Goal: Use online tool/utility: Utilize a website feature to perform a specific function

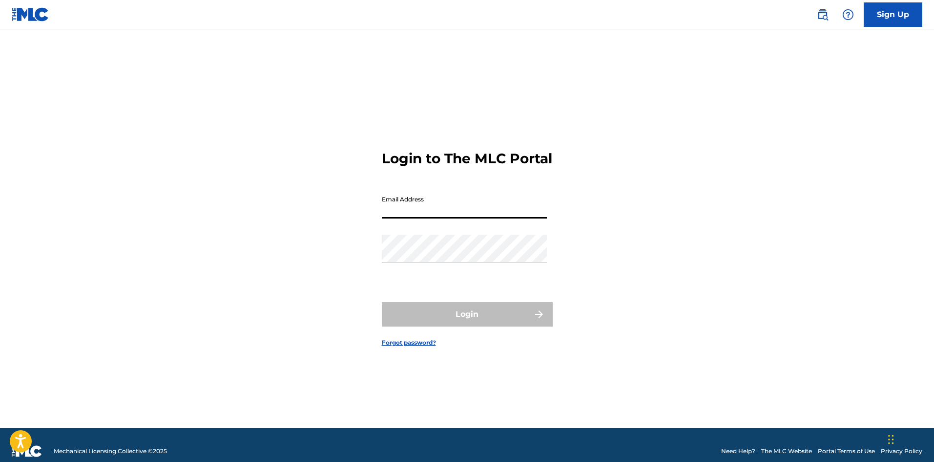
drag, startPoint x: 427, startPoint y: 211, endPoint x: 429, endPoint y: 223, distance: 11.9
click at [427, 211] on input "Email Address" at bounding box center [464, 204] width 165 height 28
type input "[EMAIL_ADDRESS][DOMAIN_NAME]"
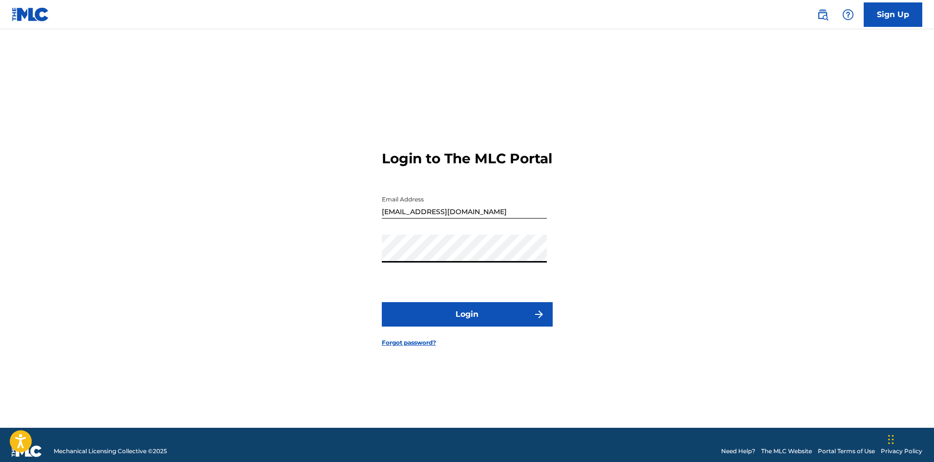
click at [462, 325] on button "Login" at bounding box center [467, 314] width 171 height 24
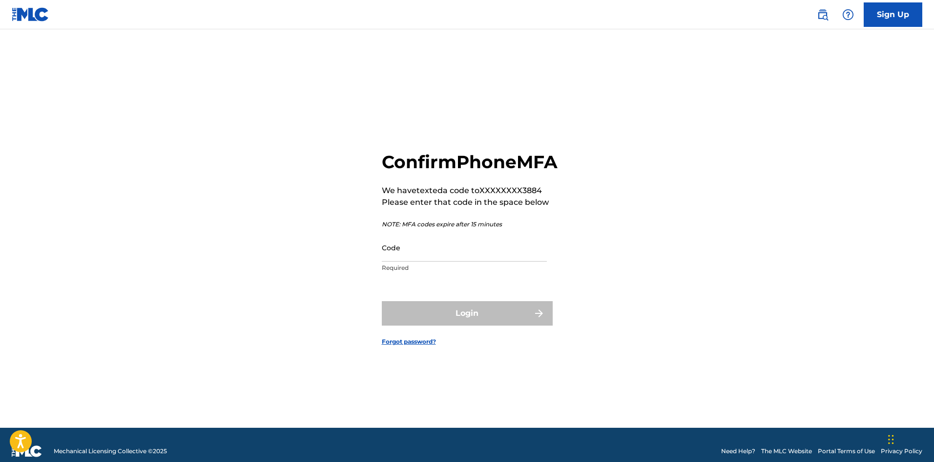
click at [473, 257] on input "Code" at bounding box center [464, 247] width 165 height 28
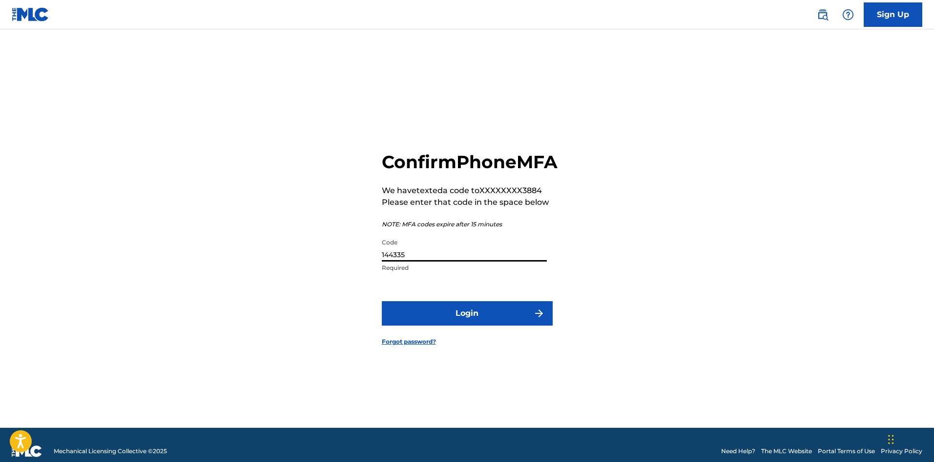
type input "144335"
click at [382, 301] on button "Login" at bounding box center [467, 313] width 171 height 24
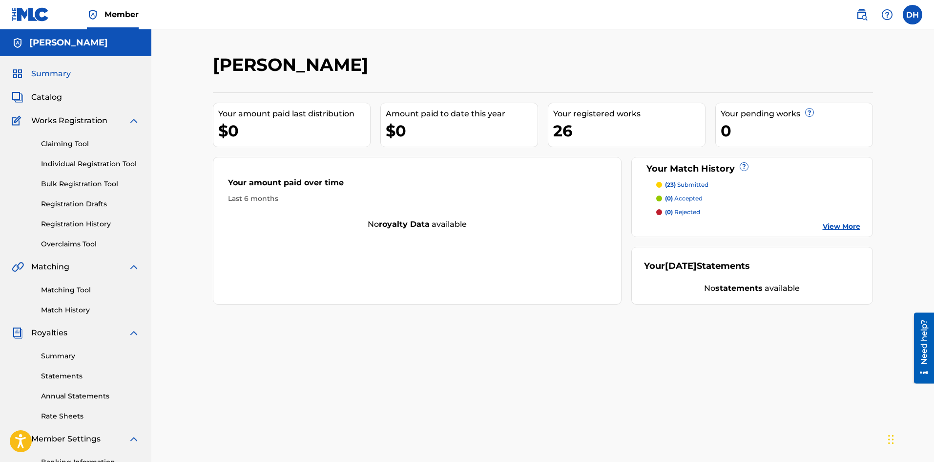
click at [842, 224] on link "View More" at bounding box center [842, 226] width 38 height 10
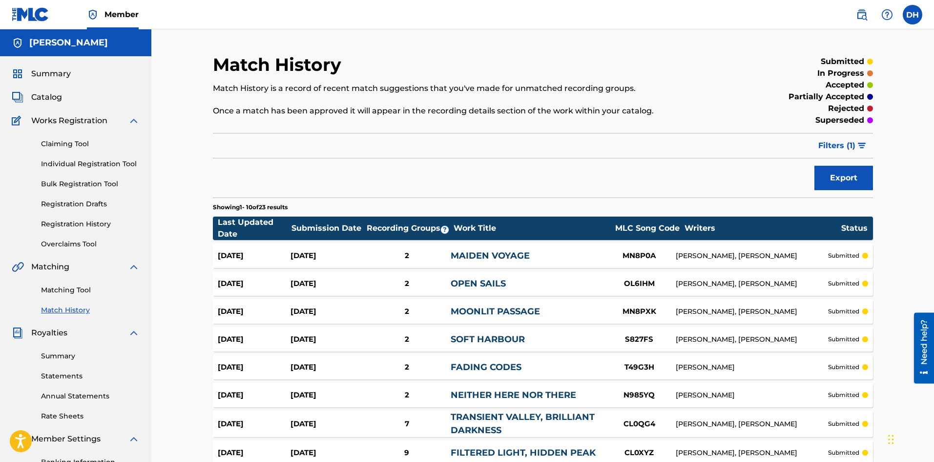
click at [62, 308] on link "Match History" at bounding box center [90, 310] width 99 height 10
click at [67, 290] on link "Matching Tool" at bounding box center [90, 290] width 99 height 10
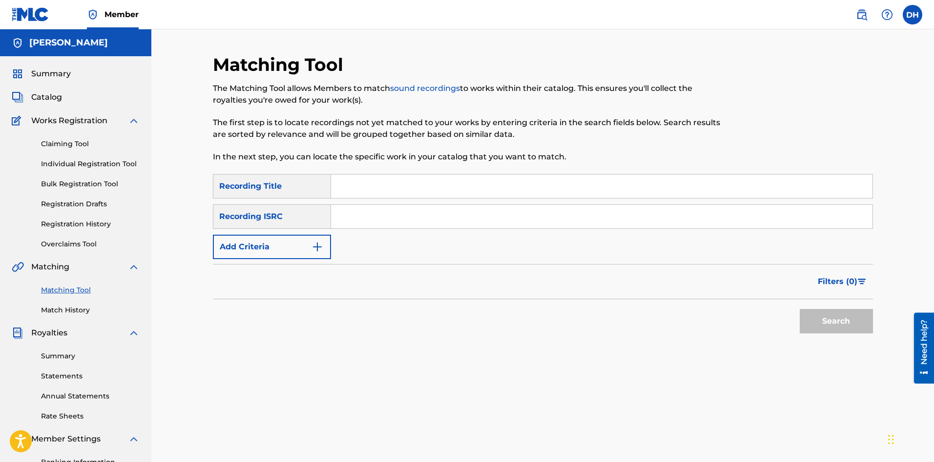
click at [436, 189] on input "Search Form" at bounding box center [602, 185] width 542 height 23
type input "a foot in the barn door"
click at [842, 327] on button "Search" at bounding box center [836, 321] width 73 height 24
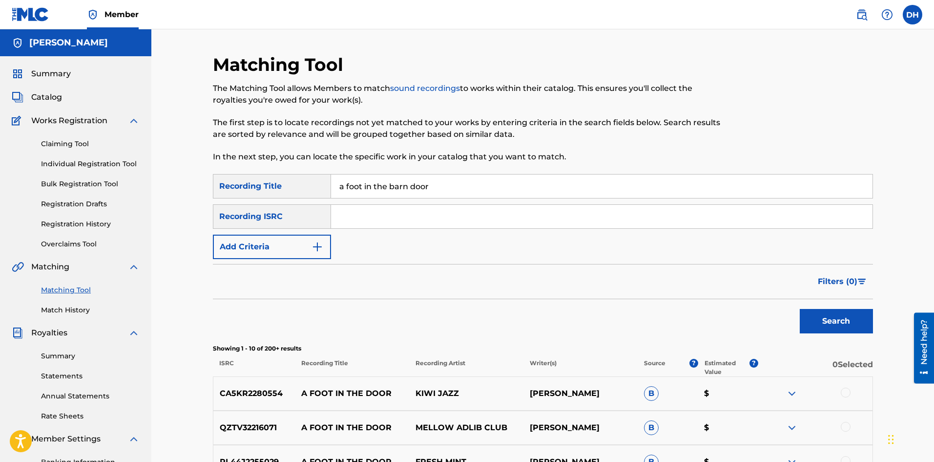
drag, startPoint x: 444, startPoint y: 190, endPoint x: 293, endPoint y: 204, distance: 152.1
click at [293, 204] on div "SearchWithCriteriacff88c99-9193-4302-b0d1-affdfff0892d Recording Title a foot i…" at bounding box center [543, 216] width 660 height 85
click at [262, 249] on button "Add Criteria" at bounding box center [272, 246] width 118 height 24
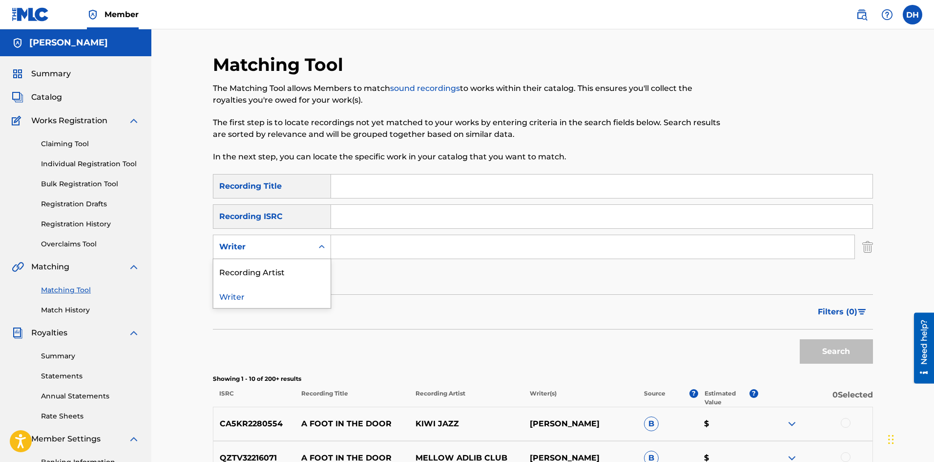
click at [269, 246] on div "Writer" at bounding box center [263, 247] width 88 height 12
click at [273, 268] on div "Recording Artist" at bounding box center [271, 271] width 117 height 24
drag, startPoint x: 376, startPoint y: 249, endPoint x: 385, endPoint y: 250, distance: 9.3
click at [379, 249] on input "Search Form" at bounding box center [593, 246] width 524 height 23
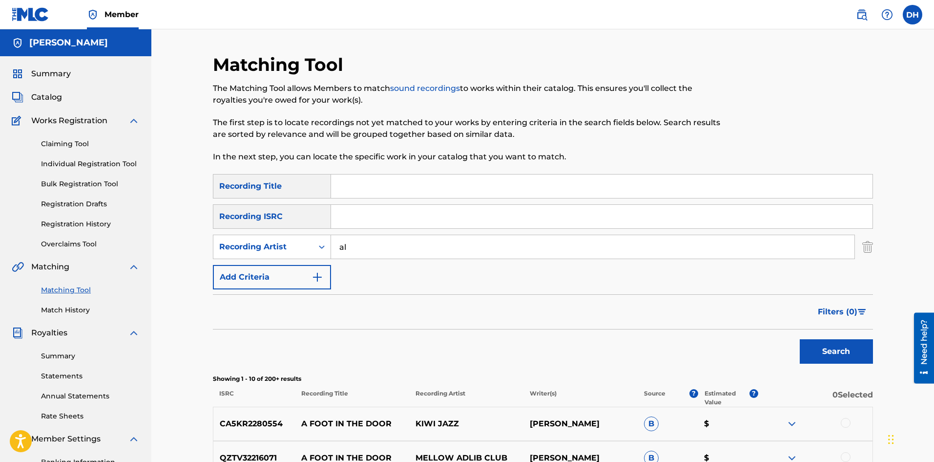
type input "a"
click at [800, 339] on button "Search" at bounding box center [836, 351] width 73 height 24
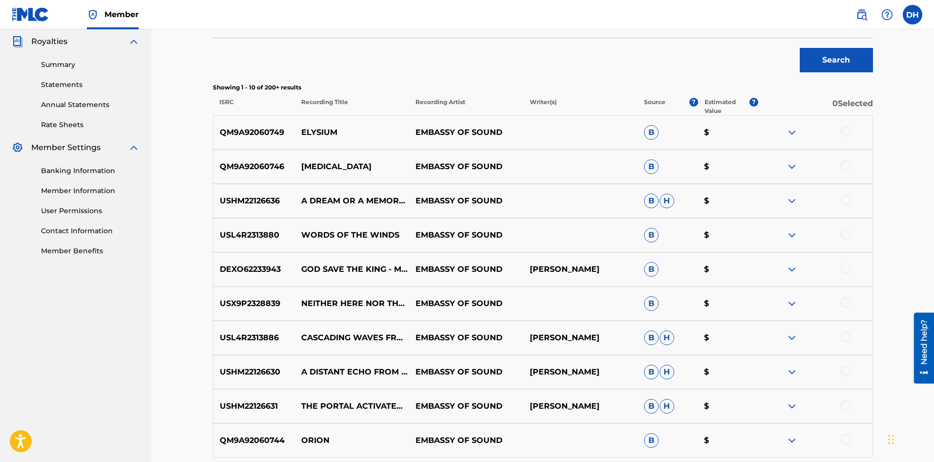
scroll to position [339, 0]
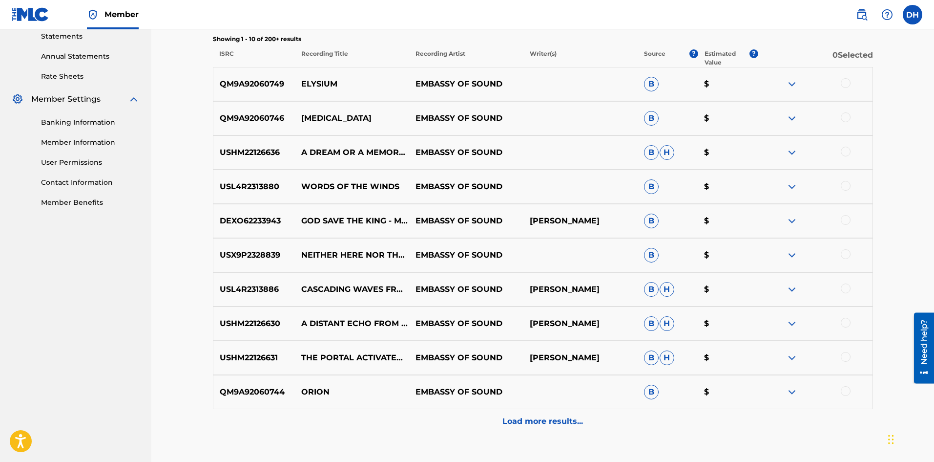
click at [655, 84] on span "B" at bounding box center [651, 84] width 15 height 15
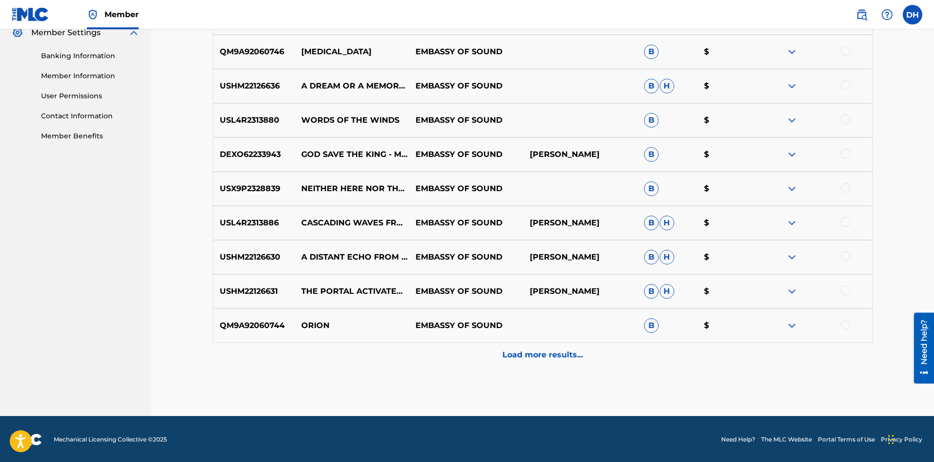
scroll to position [407, 0]
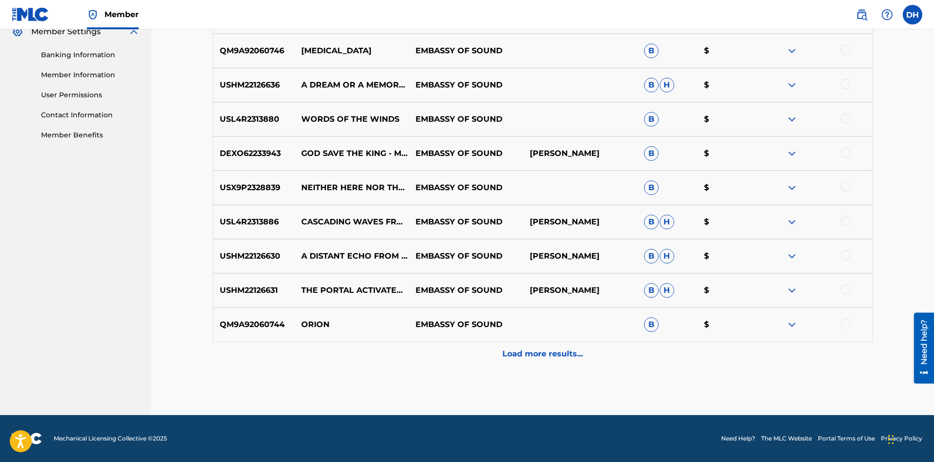
click at [576, 359] on div "Load more results..." at bounding box center [543, 353] width 660 height 24
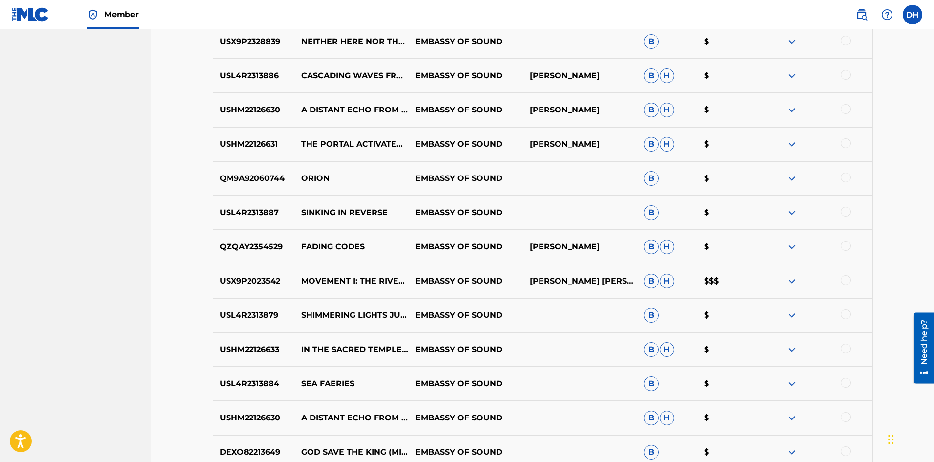
scroll to position [553, 0]
click at [792, 280] on img at bounding box center [792, 280] width 12 height 12
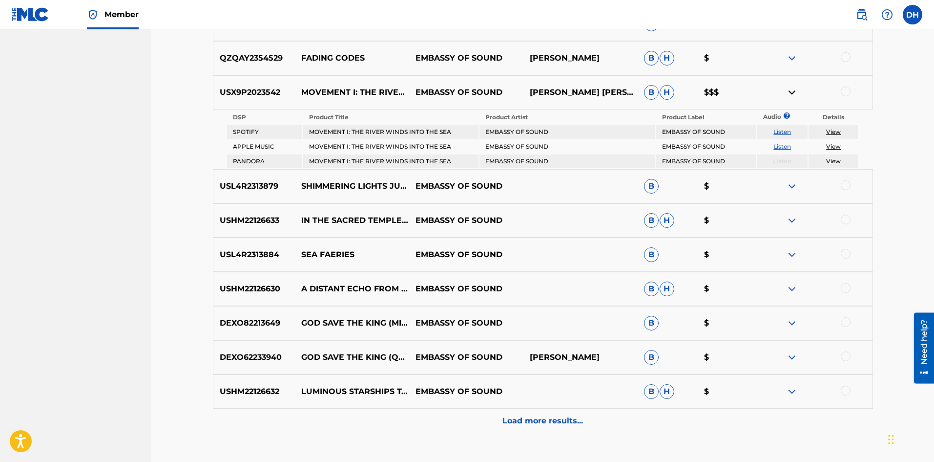
scroll to position [749, 0]
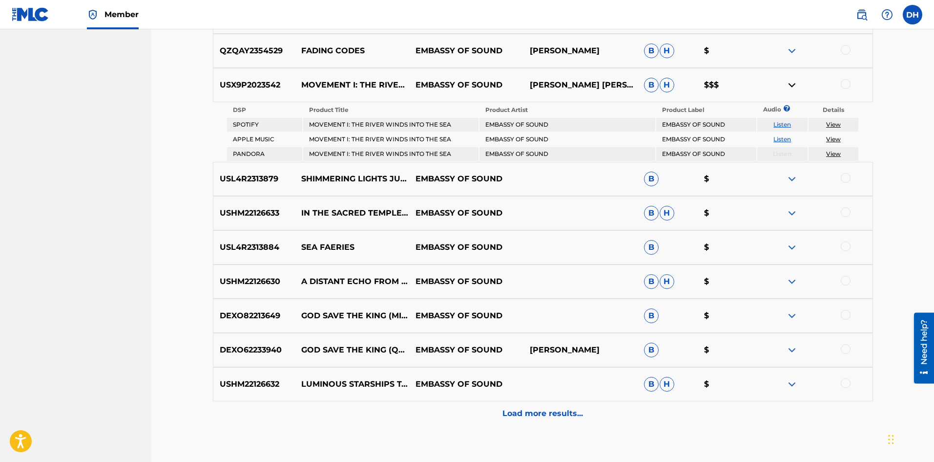
click at [558, 416] on p "Load more results..." at bounding box center [543, 413] width 81 height 12
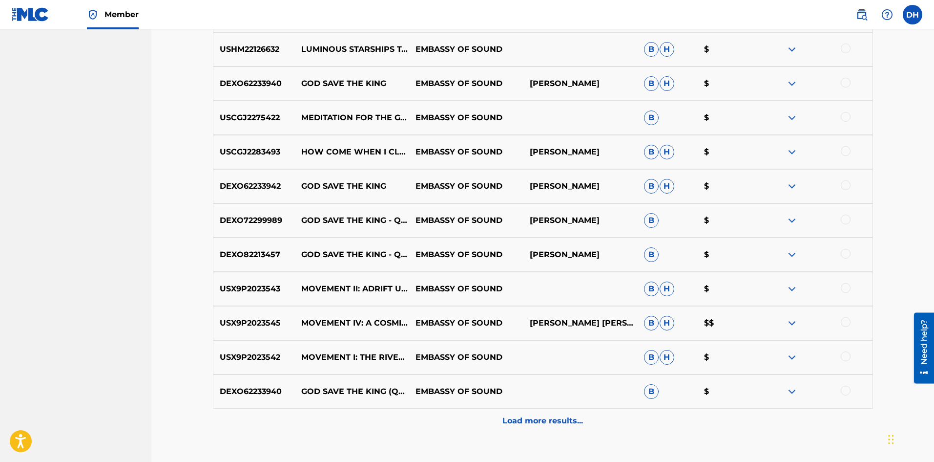
scroll to position [1091, 0]
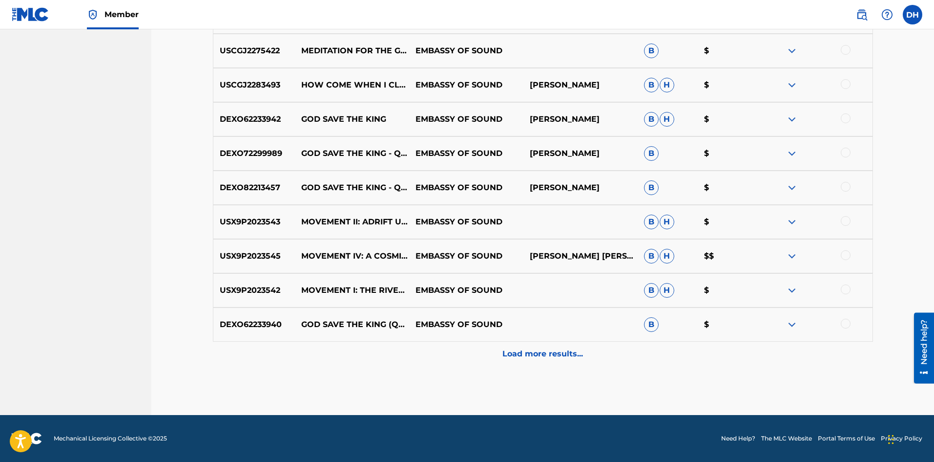
click at [560, 356] on p "Load more results..." at bounding box center [543, 354] width 81 height 12
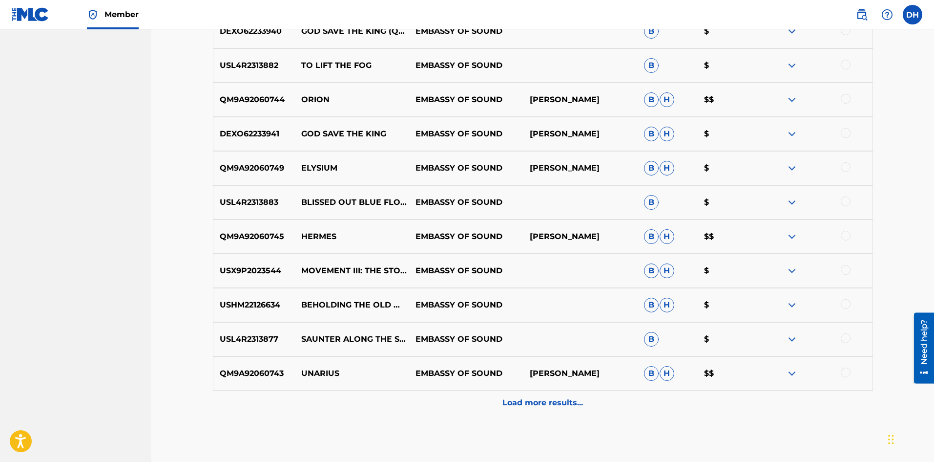
scroll to position [1432, 0]
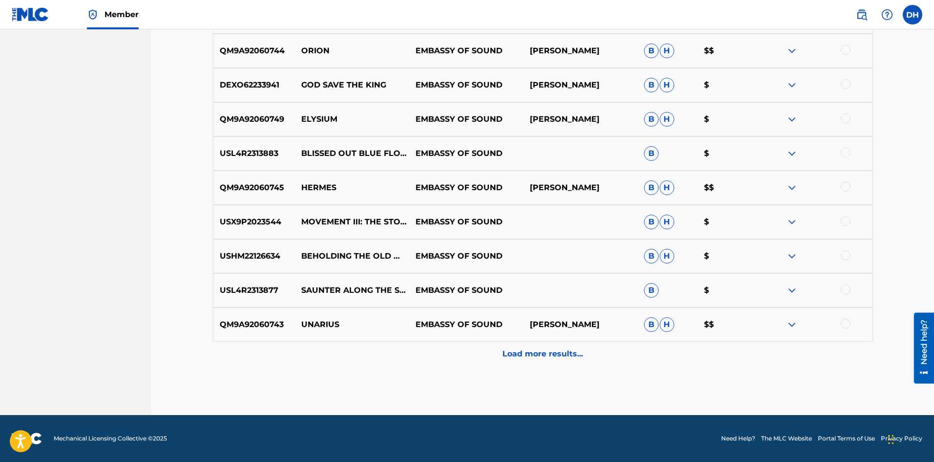
click at [570, 359] on div "Load more results..." at bounding box center [543, 353] width 660 height 24
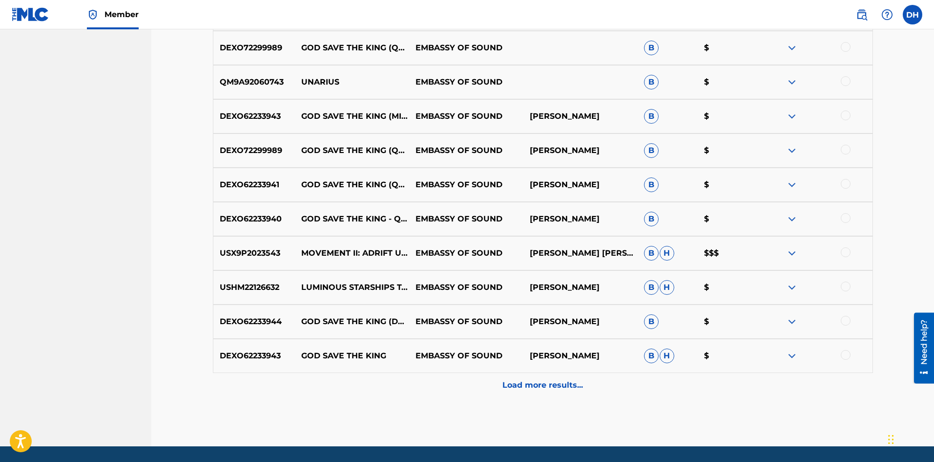
scroll to position [1774, 0]
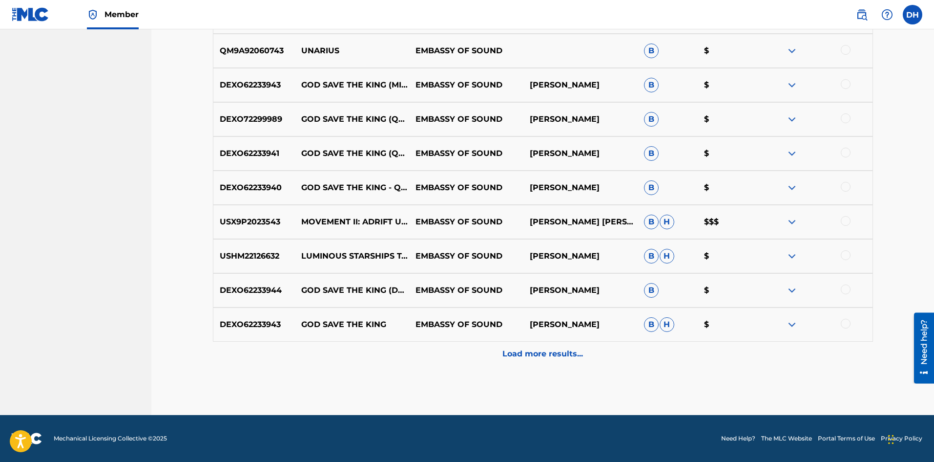
click at [583, 357] on div "Load more results..." at bounding box center [543, 353] width 660 height 24
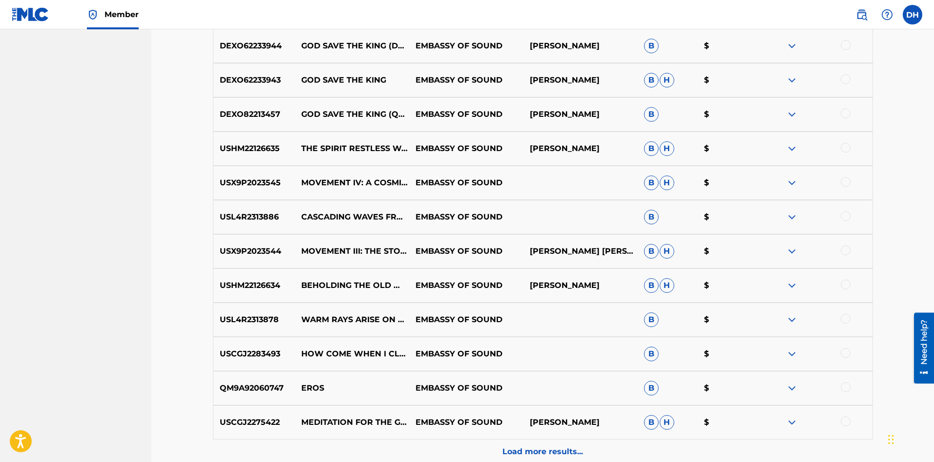
scroll to position [2116, 0]
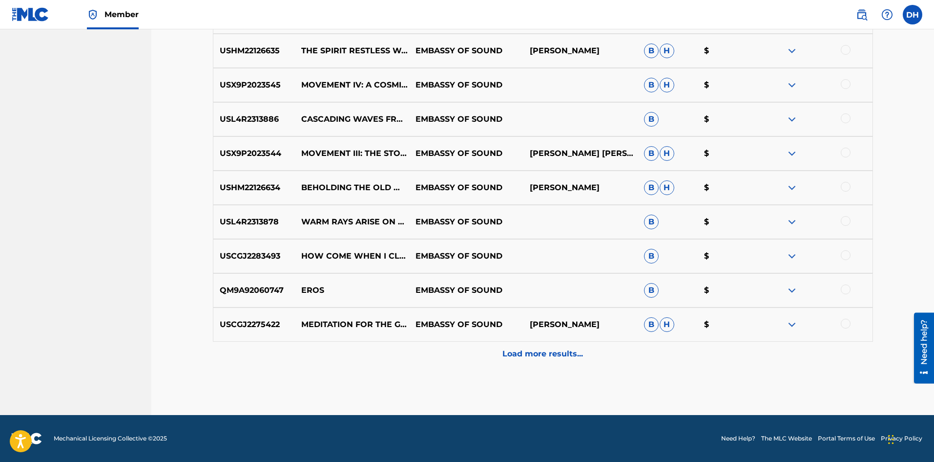
click at [571, 356] on p "Load more results..." at bounding box center [543, 354] width 81 height 12
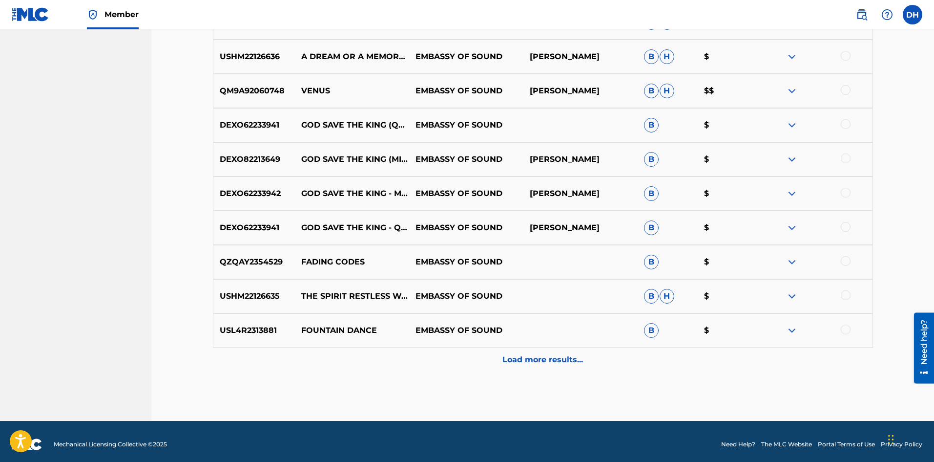
scroll to position [2458, 0]
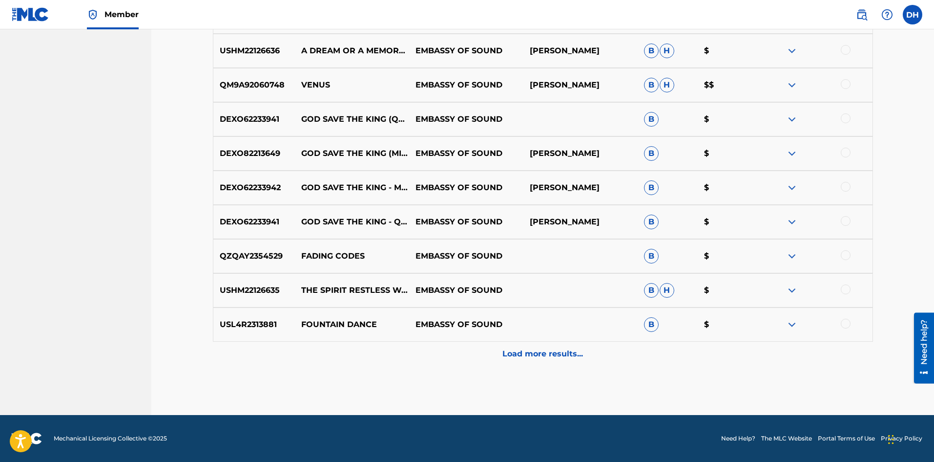
click at [562, 363] on div "Load more results..." at bounding box center [543, 353] width 660 height 24
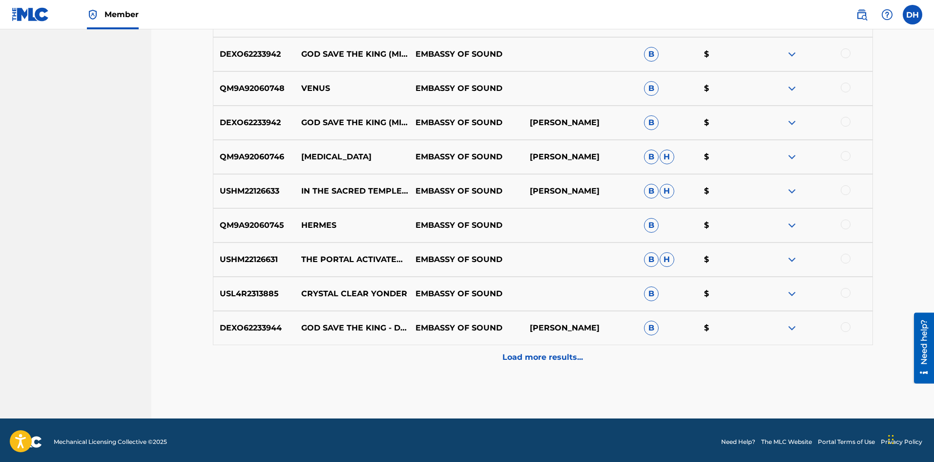
scroll to position [2800, 0]
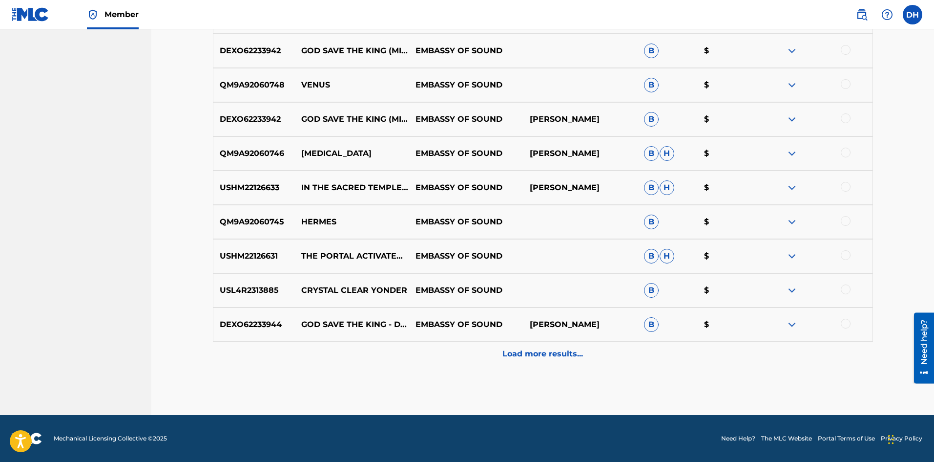
click at [540, 362] on div "Load more results..." at bounding box center [543, 353] width 660 height 24
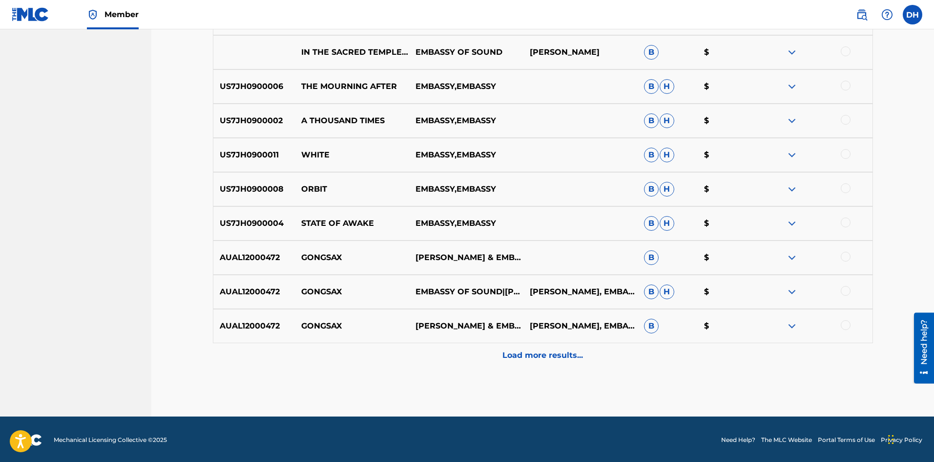
scroll to position [3142, 0]
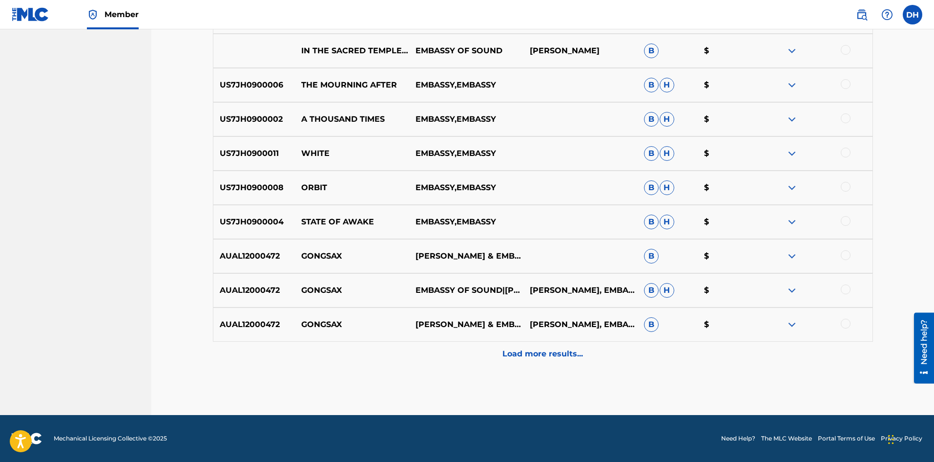
click at [574, 354] on p "Load more results..." at bounding box center [543, 354] width 81 height 12
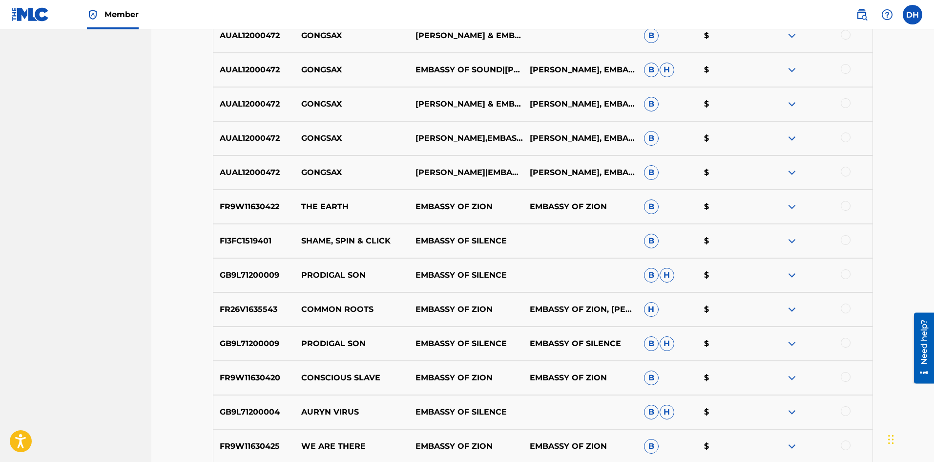
scroll to position [3386, 0]
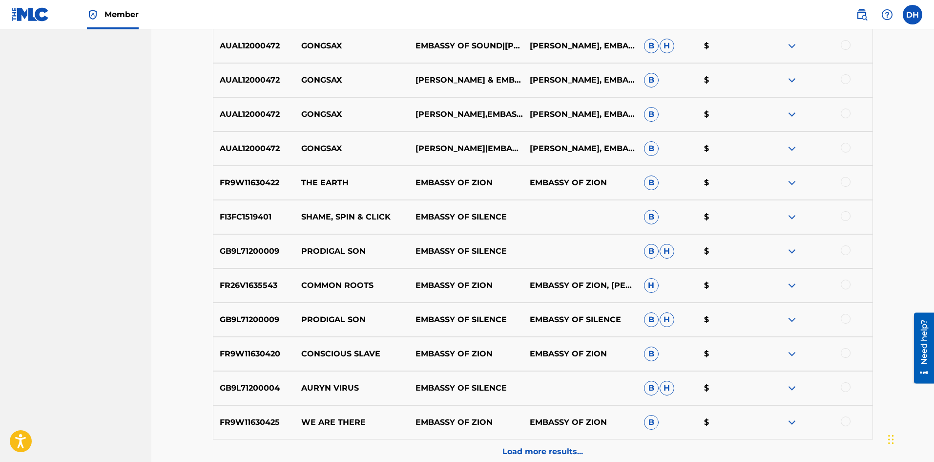
click at [542, 460] on div "Load more results..." at bounding box center [543, 451] width 660 height 24
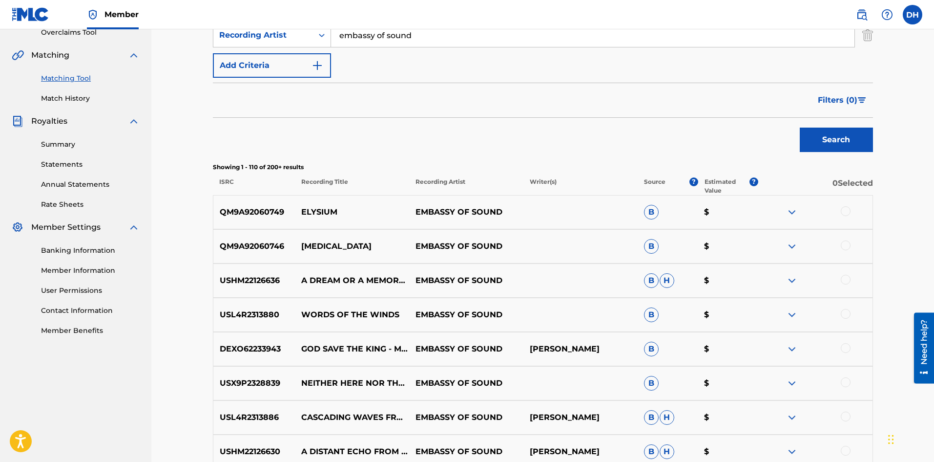
scroll to position [0, 0]
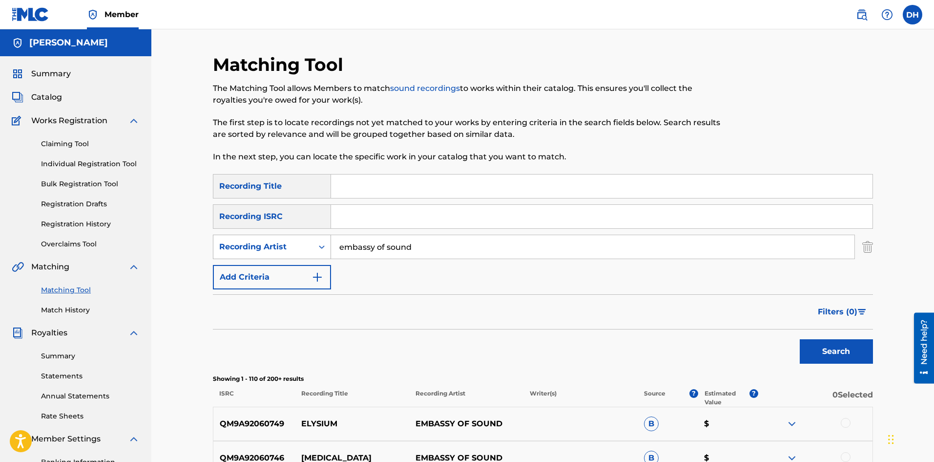
click at [800, 339] on button "Search" at bounding box center [836, 351] width 73 height 24
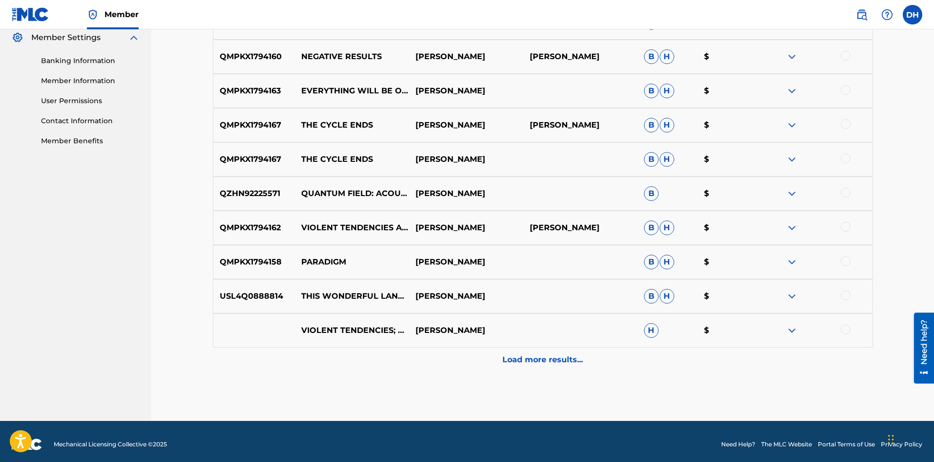
scroll to position [407, 0]
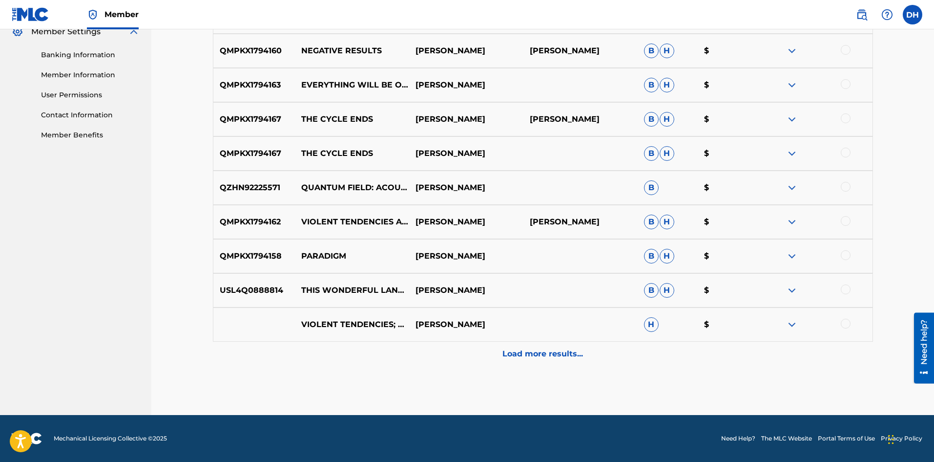
click at [542, 354] on p "Load more results..." at bounding box center [543, 354] width 81 height 12
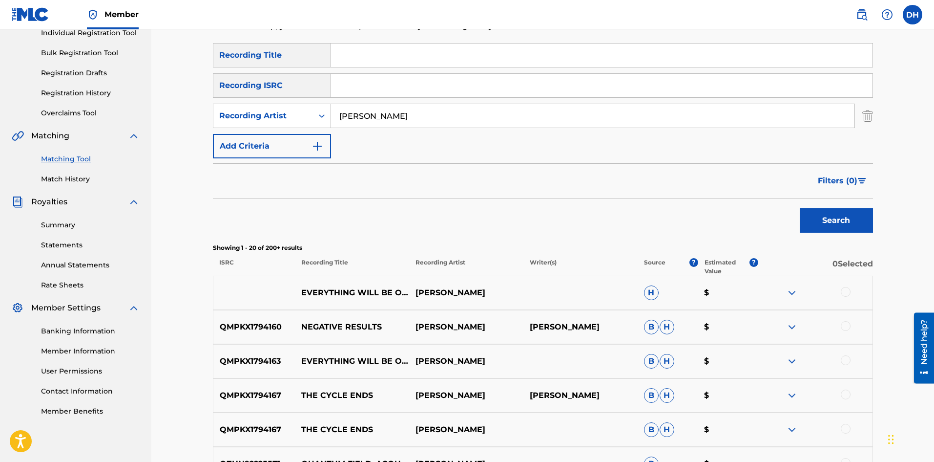
scroll to position [16, 0]
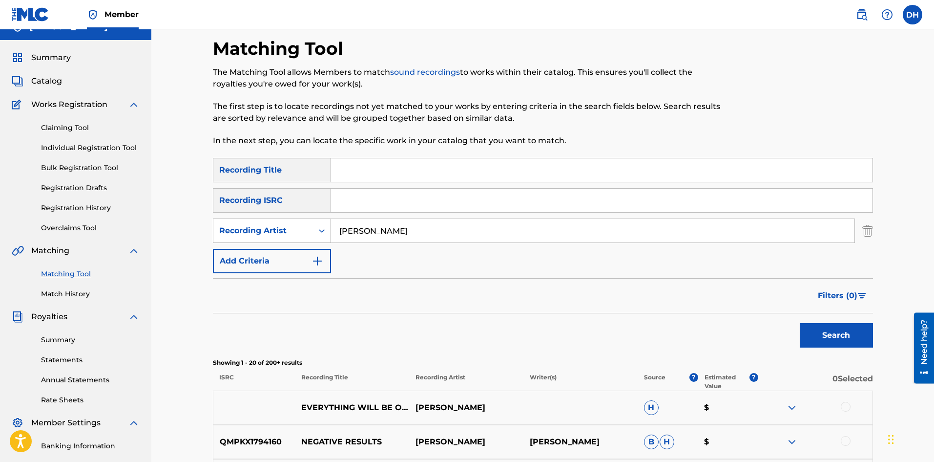
drag, startPoint x: 408, startPoint y: 237, endPoint x: 328, endPoint y: 235, distance: 80.6
click at [328, 235] on div "SearchWithCriteriacce54c61-0009-46fc-8370-cbc1d4aee26f Recording Artist [PERSON…" at bounding box center [543, 230] width 660 height 24
click at [800, 323] on button "Search" at bounding box center [836, 335] width 73 height 24
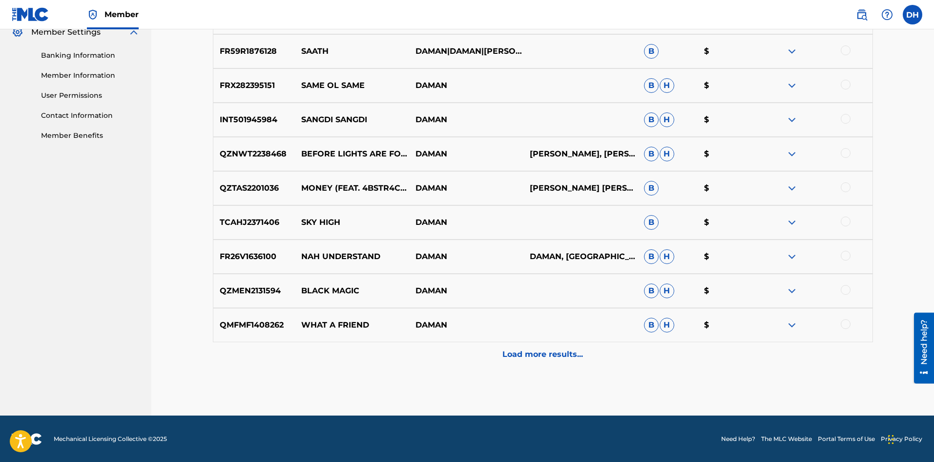
scroll to position [407, 0]
click at [541, 353] on p "Load more results..." at bounding box center [543, 354] width 81 height 12
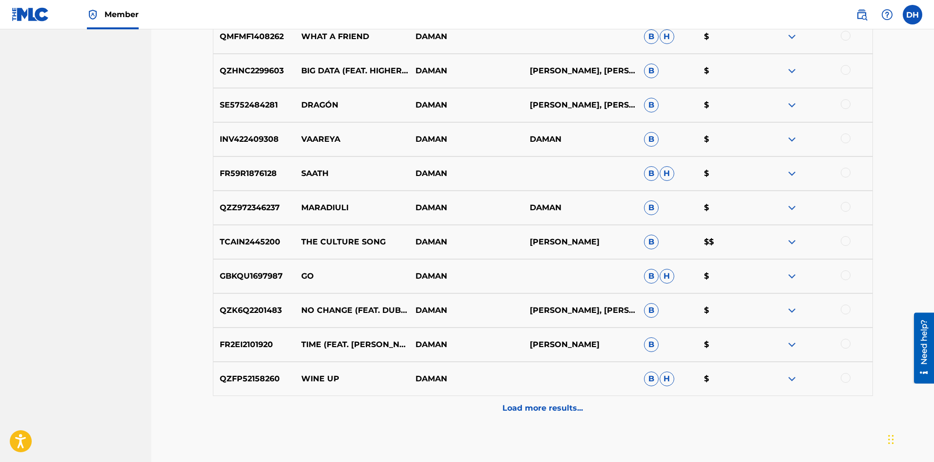
scroll to position [749, 0]
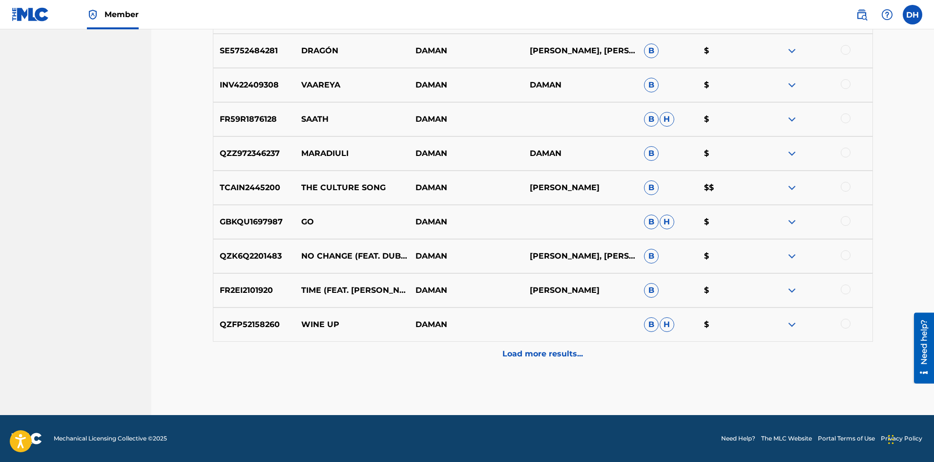
click at [565, 362] on div "Load more results..." at bounding box center [543, 353] width 660 height 24
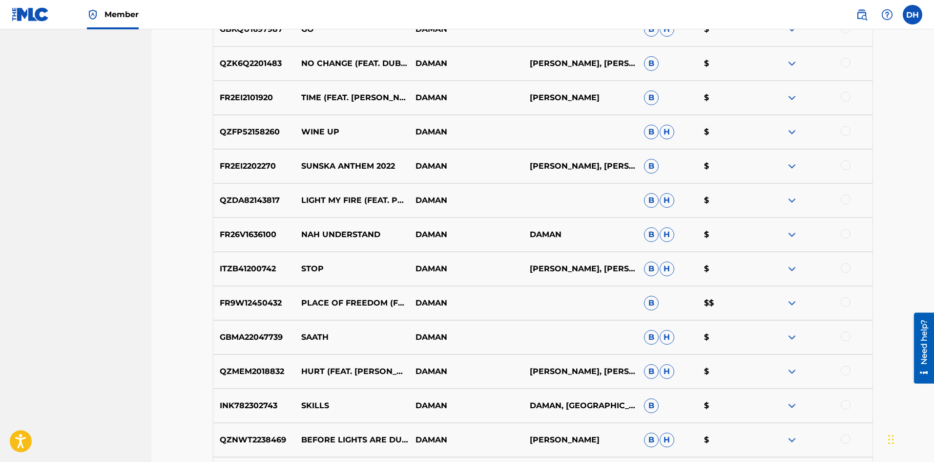
scroll to position [1091, 0]
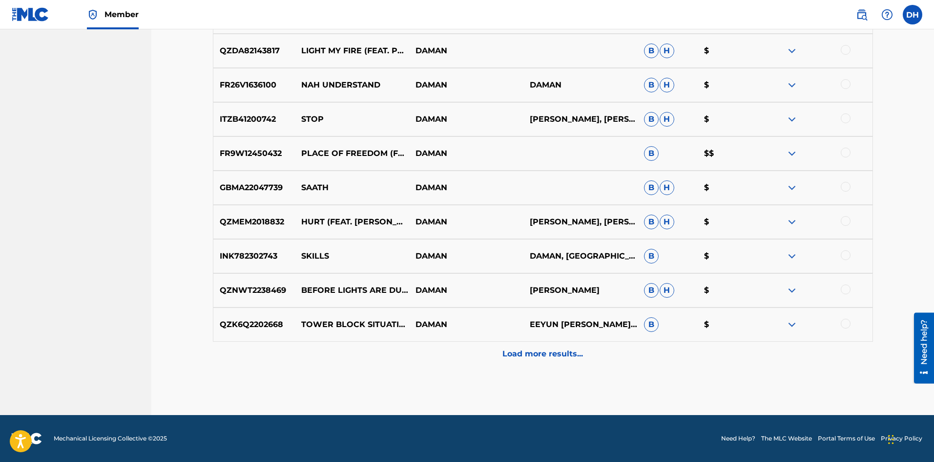
click at [526, 365] on div "Load more results..." at bounding box center [543, 353] width 660 height 24
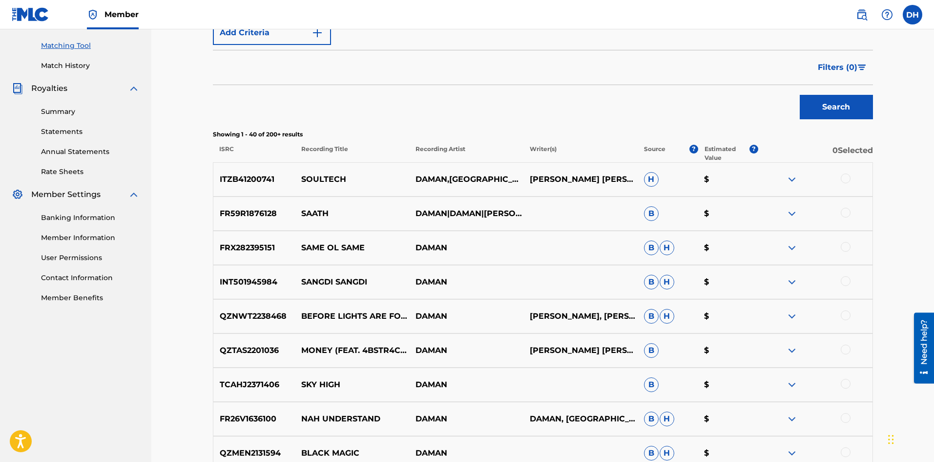
scroll to position [16, 0]
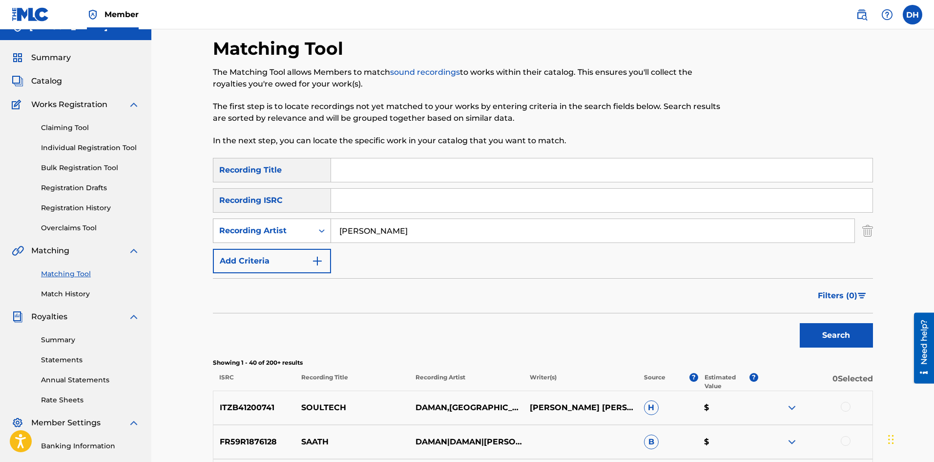
drag, startPoint x: 459, startPoint y: 225, endPoint x: 323, endPoint y: 239, distance: 136.5
click at [323, 239] on div "SearchWithCriteriacce54c61-0009-46fc-8370-cbc1d4aee26f Recording Artist [PERSON…" at bounding box center [543, 230] width 660 height 24
click at [800, 323] on button "Search" at bounding box center [836, 335] width 73 height 24
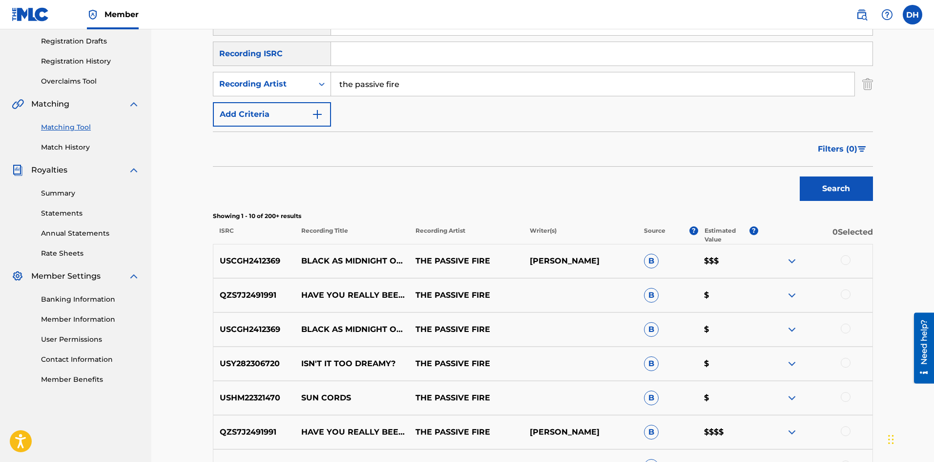
scroll to position [358, 0]
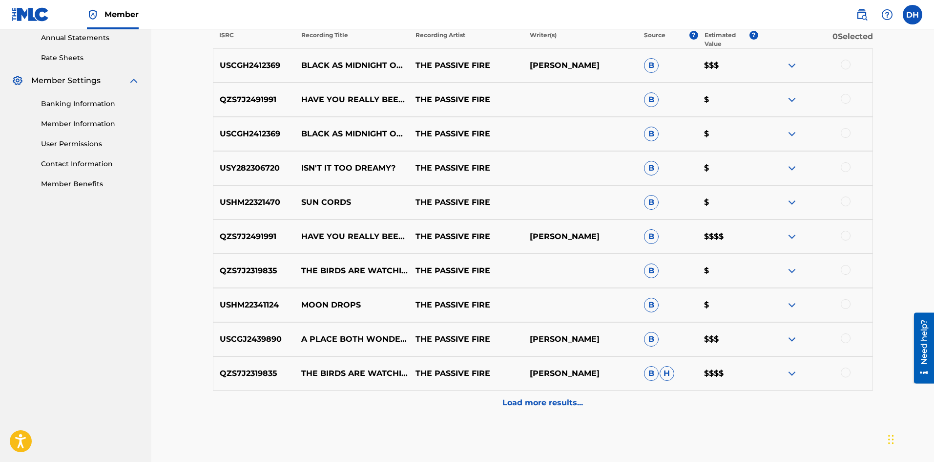
click at [558, 403] on p "Load more results..." at bounding box center [543, 403] width 81 height 12
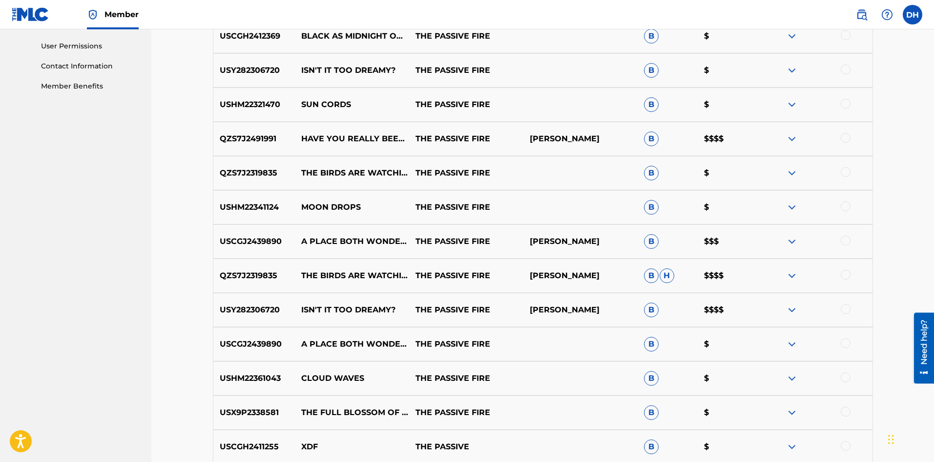
scroll to position [749, 0]
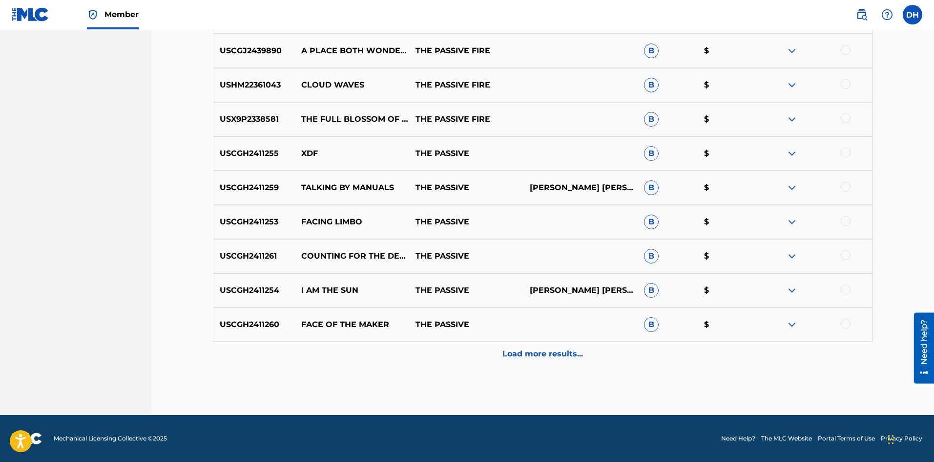
click at [528, 360] on div "Load more results..." at bounding box center [543, 353] width 660 height 24
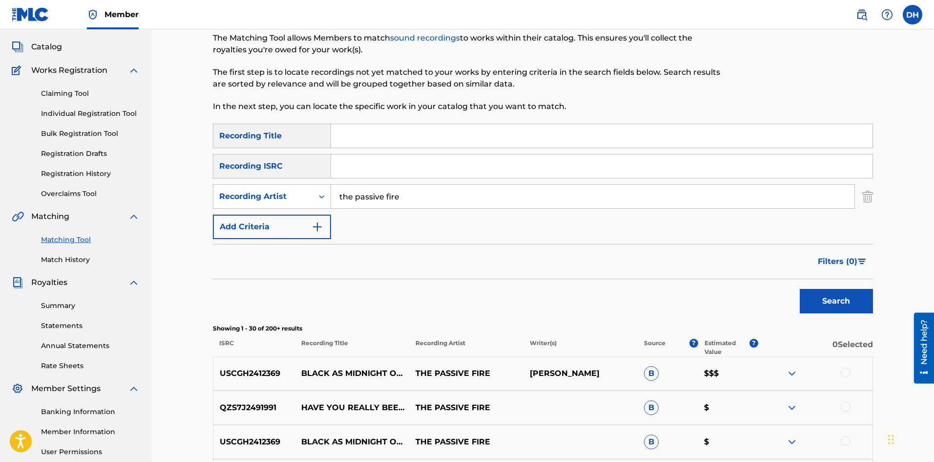
scroll to position [0, 0]
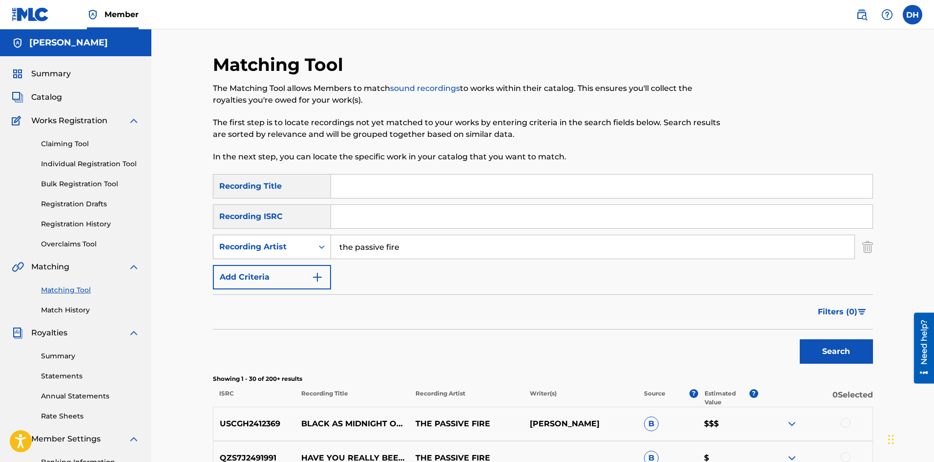
drag, startPoint x: 463, startPoint y: 246, endPoint x: 313, endPoint y: 248, distance: 150.4
click at [315, 248] on div "SearchWithCriteriacce54c61-0009-46fc-8370-cbc1d4aee26f Recording Artist the pas…" at bounding box center [543, 246] width 660 height 24
type input "[PERSON_NAME]"
click at [800, 339] on button "Search" at bounding box center [836, 351] width 73 height 24
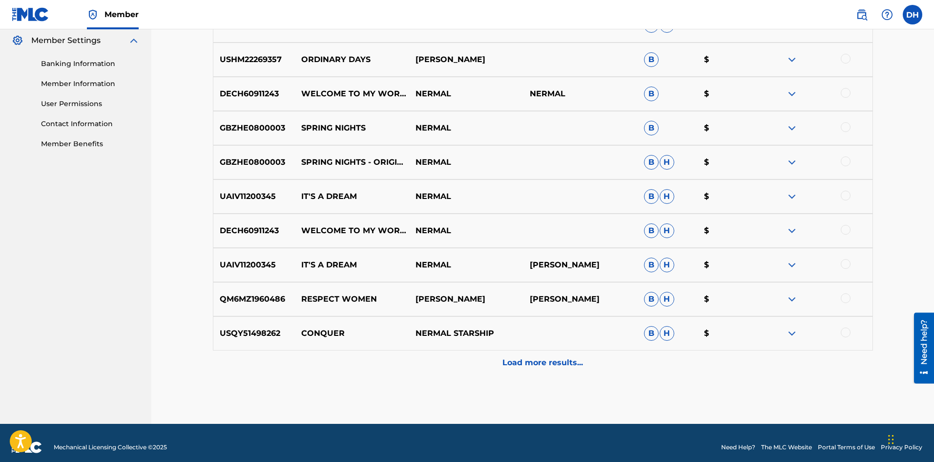
scroll to position [211, 0]
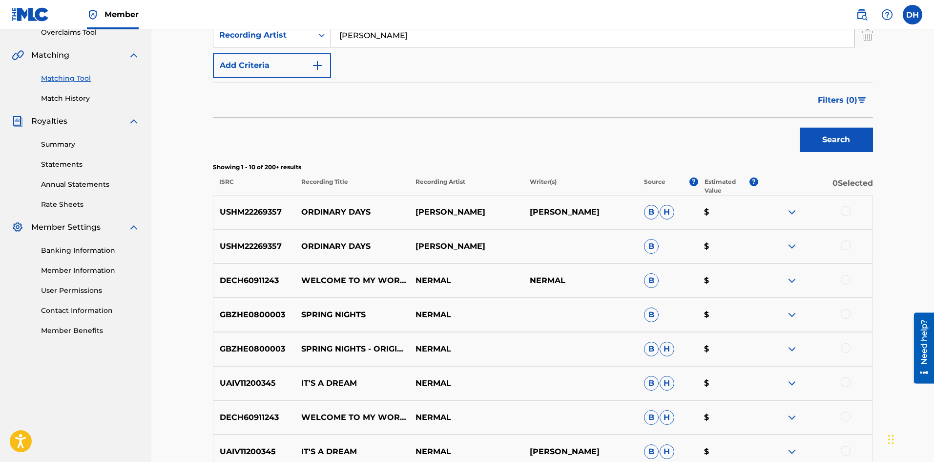
click at [790, 210] on img at bounding box center [792, 212] width 12 height 12
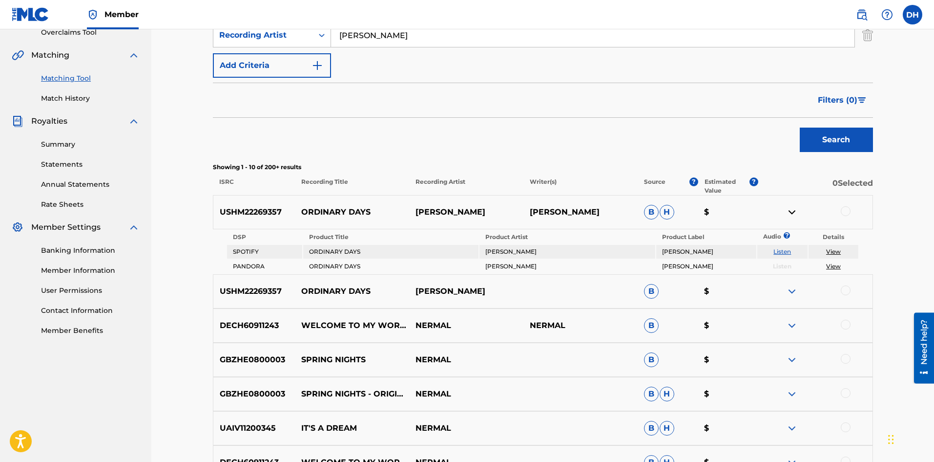
click at [784, 251] on link "Listen" at bounding box center [783, 251] width 18 height 7
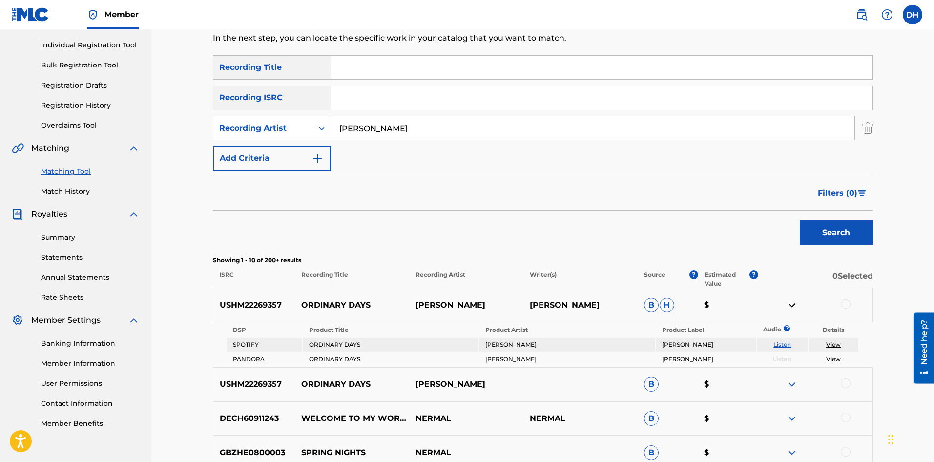
scroll to position [0, 0]
